Goal: Task Accomplishment & Management: Use online tool/utility

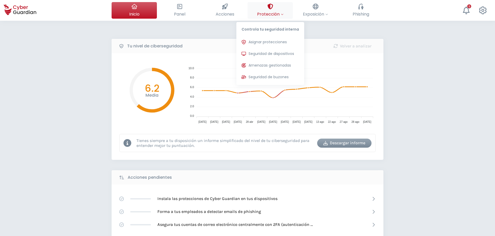
click at [280, 14] on span "Protección" at bounding box center [270, 14] width 26 height 6
click at [266, 54] on span "Seguridad de dispositivos" at bounding box center [272, 53] width 46 height 5
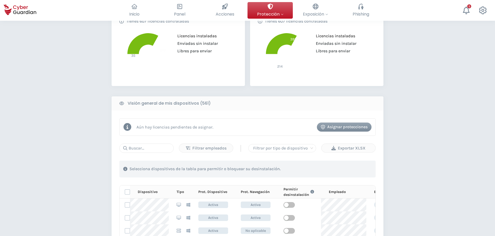
scroll to position [155, 0]
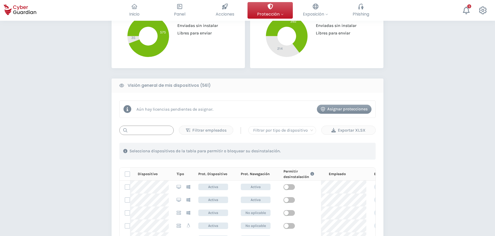
click at [147, 133] on input "text" at bounding box center [146, 130] width 54 height 9
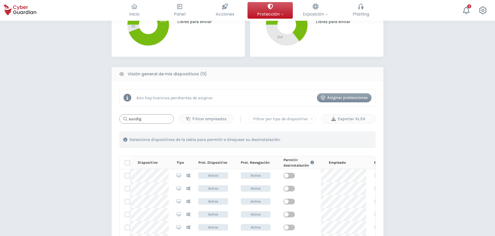
scroll to position [0, 0]
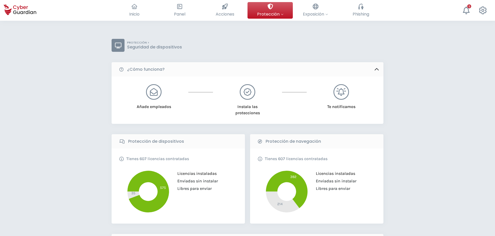
type input "sucdig"
